Goal: Book appointment/travel/reservation

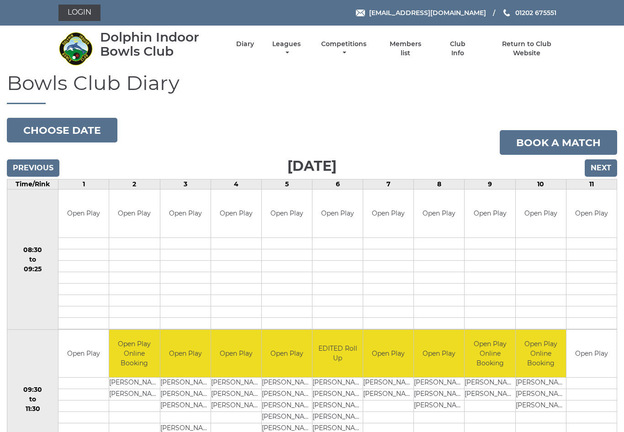
click at [599, 167] on input "Next" at bounding box center [601, 167] width 32 height 17
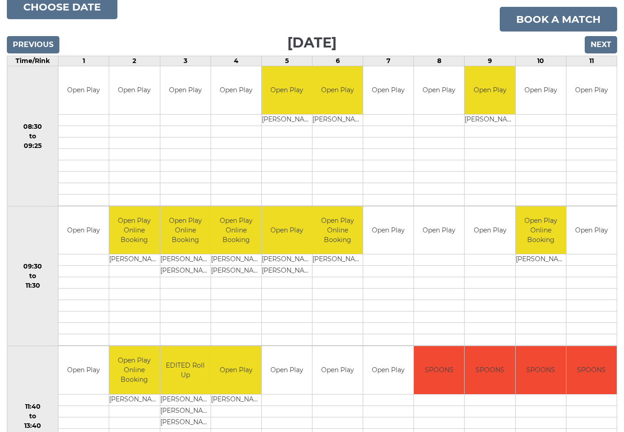
scroll to position [123, 0]
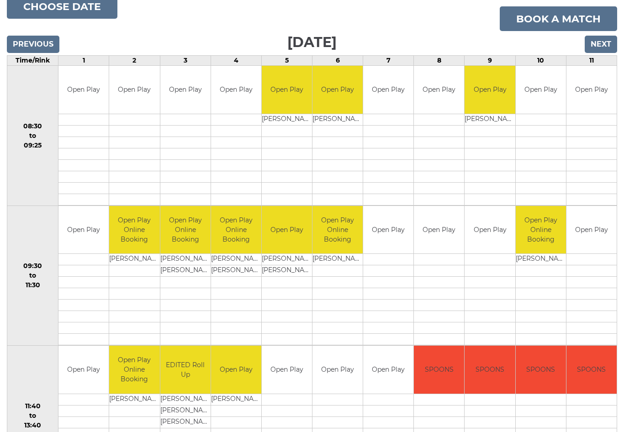
click at [549, 15] on link "Book a match" at bounding box center [558, 19] width 117 height 25
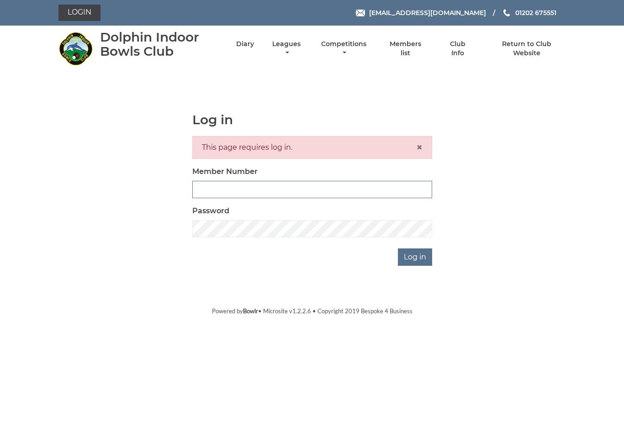
type input "3453"
click at [420, 257] on input "Log in" at bounding box center [415, 257] width 34 height 17
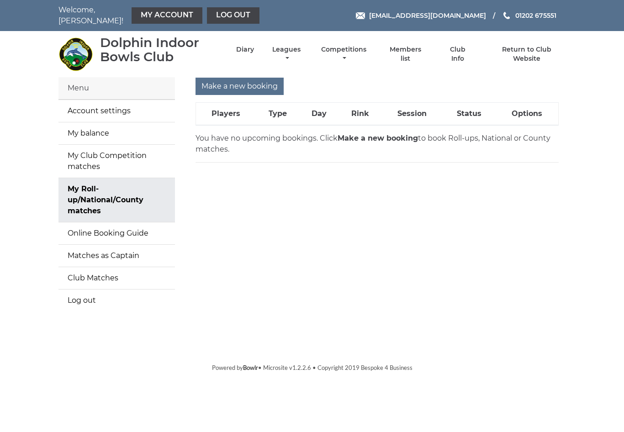
click at [244, 80] on input "Make a new booking" at bounding box center [240, 86] width 88 height 17
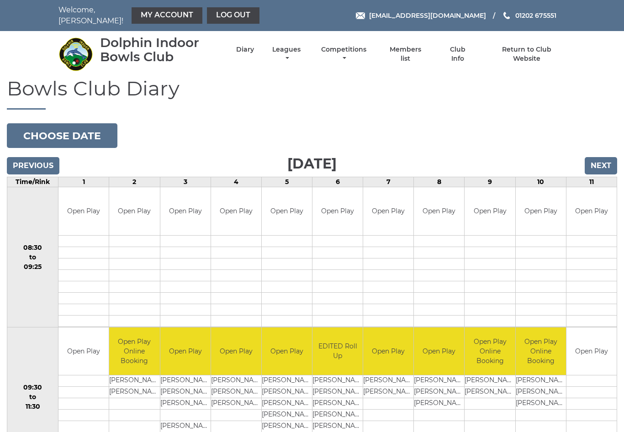
click at [603, 163] on input "Next" at bounding box center [601, 165] width 32 height 17
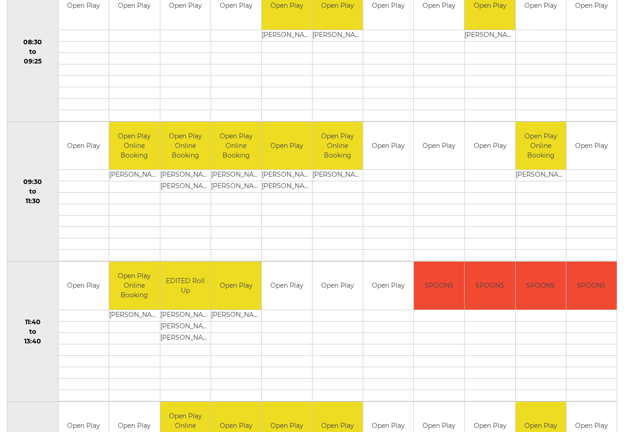
scroll to position [206, 0]
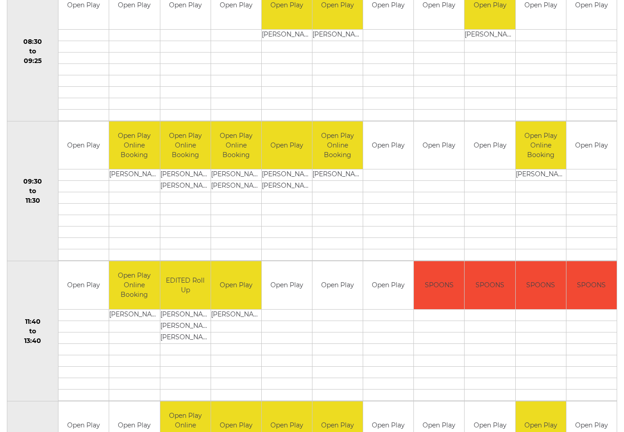
click at [0, 0] on div "Book slot" at bounding box center [0, 0] width 0 height 0
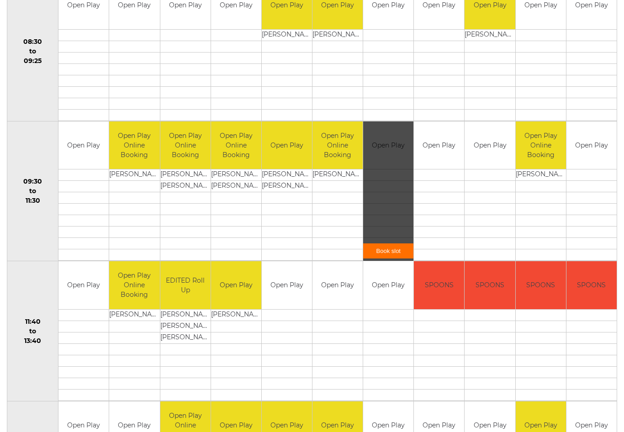
click at [397, 246] on link "Book slot" at bounding box center [388, 251] width 50 height 15
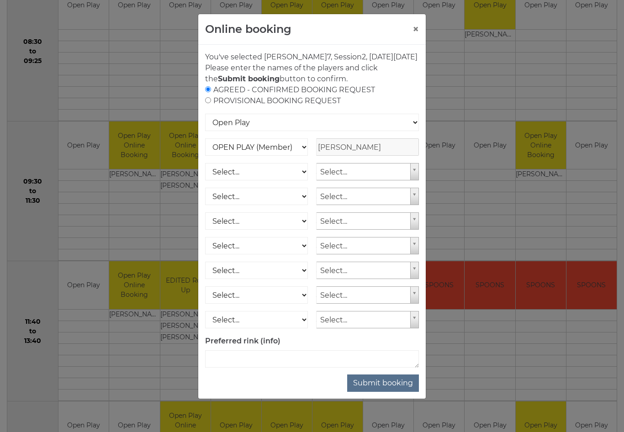
click at [382, 392] on button "Submit booking" at bounding box center [383, 383] width 72 height 17
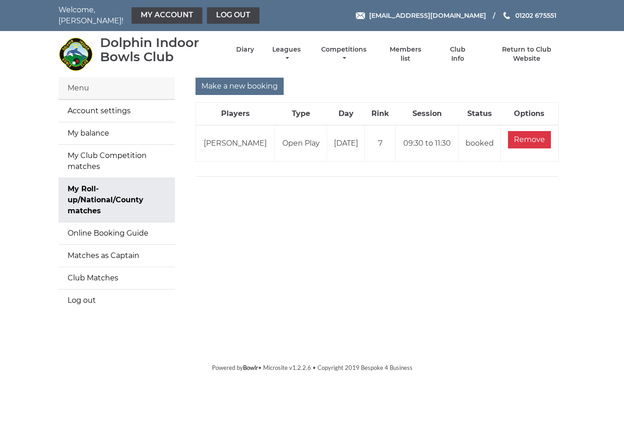
click at [254, 45] on link "Diary" at bounding box center [245, 49] width 18 height 9
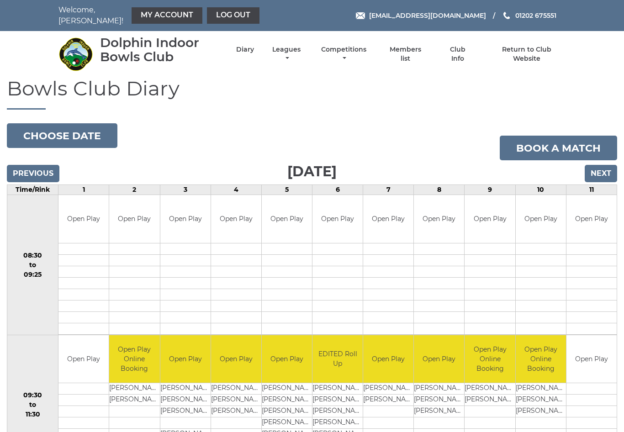
click at [607, 168] on input "Next" at bounding box center [601, 173] width 32 height 17
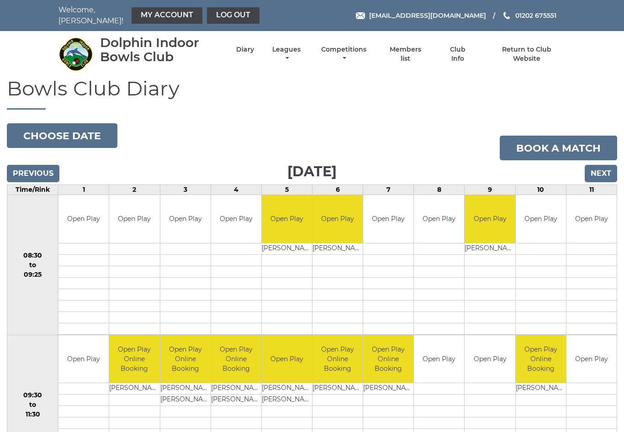
click at [608, 166] on input "Next" at bounding box center [601, 173] width 32 height 17
